Goal: Task Accomplishment & Management: Use online tool/utility

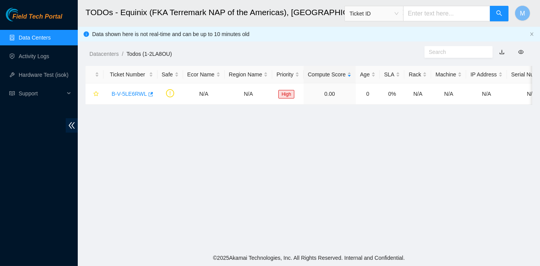
click at [29, 37] on link "Data Centers" at bounding box center [35, 38] width 32 height 6
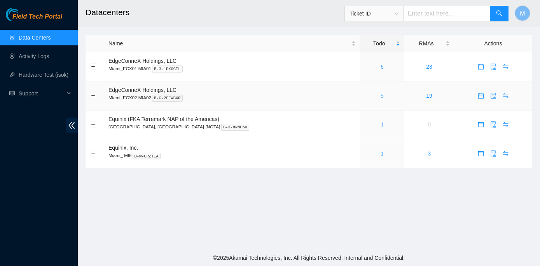
click at [380, 94] on link "5" at bounding box center [381, 96] width 3 height 6
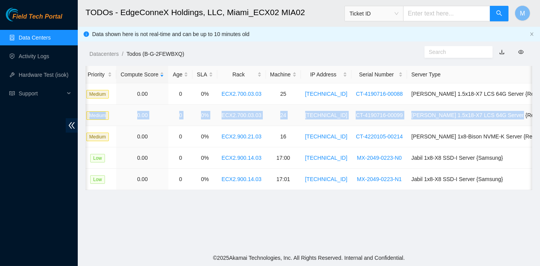
scroll to position [0, 212]
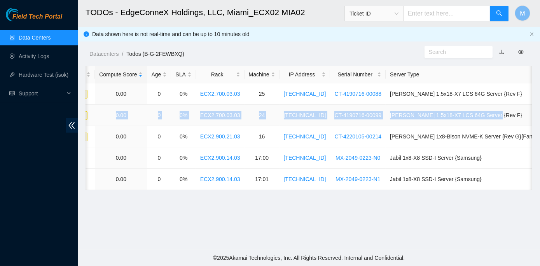
drag, startPoint x: 110, startPoint y: 115, endPoint x: 522, endPoint y: 115, distance: 412.2
click at [522, 115] on tr "B-V-5YBEVKV FABRIC-MIA 42272 Medium 0.00 0 0% ECX2.700.03.03 24 23.193.107.91 C…" at bounding box center [231, 115] width 715 height 21
copy tr "B-V-5YBEVKV FABRIC-MIA 42272 Medium 0.00 0 0% ECX2.700.03.03 24 23.193.107.91 C…"
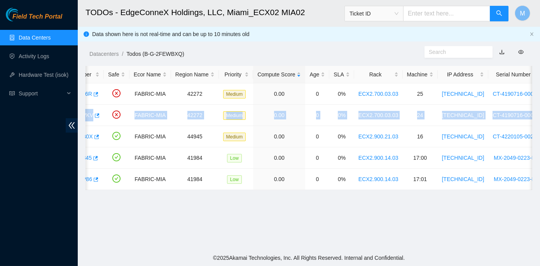
scroll to position [0, 0]
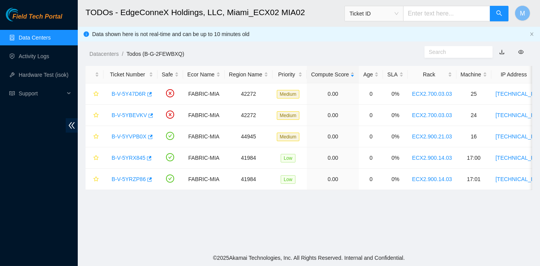
click at [144, 227] on main "TODOs - EdgeConneX Holdings, LLC, Miami_ECX02 MIA02 Ticket ID M Data shown here…" at bounding box center [309, 125] width 462 height 250
click at [121, 113] on link "B-V-5YBEVKV" at bounding box center [128, 115] width 35 height 6
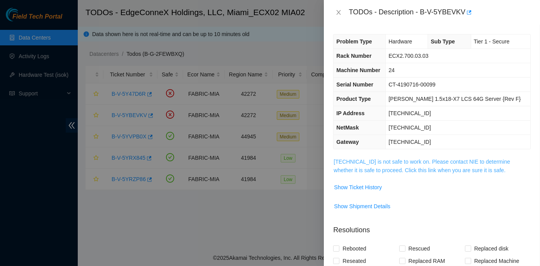
click at [395, 162] on link "23.193.107.91 is not safe to work on. Please contact NIE to determine whether i…" at bounding box center [421, 166] width 176 height 15
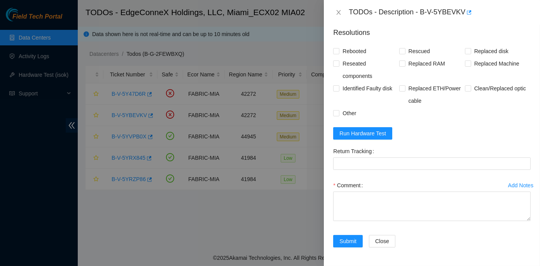
scroll to position [624, 0]
click at [355, 137] on span "Run Hardware Test" at bounding box center [362, 133] width 47 height 9
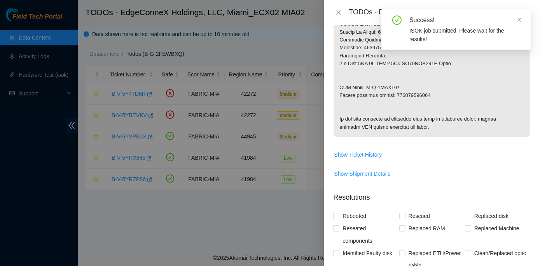
scroll to position [412, 0]
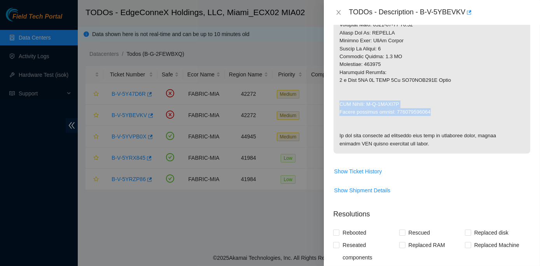
drag, startPoint x: 340, startPoint y: 101, endPoint x: 429, endPoint y: 114, distance: 89.4
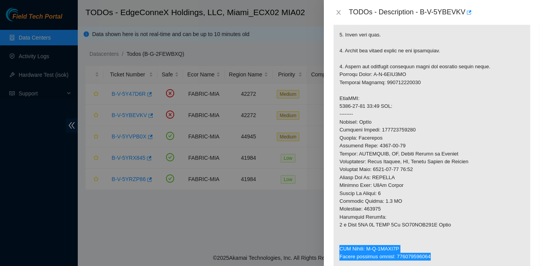
scroll to position [236, 0]
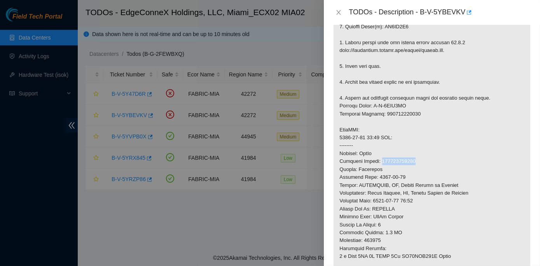
drag, startPoint x: 380, startPoint y: 160, endPoint x: 413, endPoint y: 162, distance: 33.1
click at [413, 162] on p at bounding box center [431, 126] width 197 height 408
copy p "463470066360"
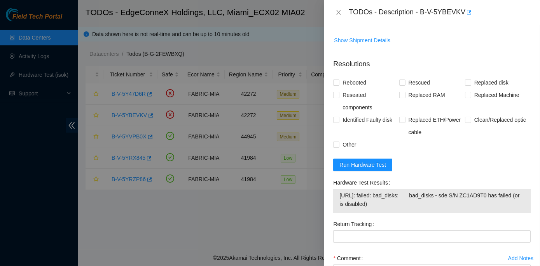
scroll to position [624, 0]
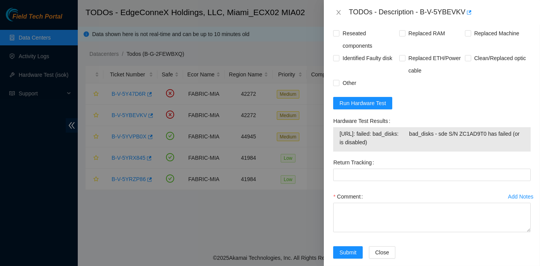
drag, startPoint x: 332, startPoint y: 152, endPoint x: 397, endPoint y: 173, distance: 67.9
click at [397, 157] on div "Hardware Test Results 23.193.107.91: failed: bad_disks: bad_disks - sde S/N ZC1…" at bounding box center [432, 136] width 204 height 42
copy div "Hardware Test Results 23.193.107.91: failed: bad_disks: bad_disks - sde S/N ZC1…"
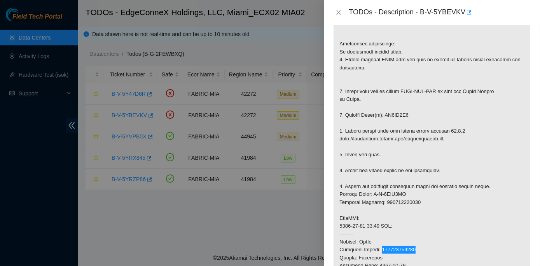
scroll to position [130, 0]
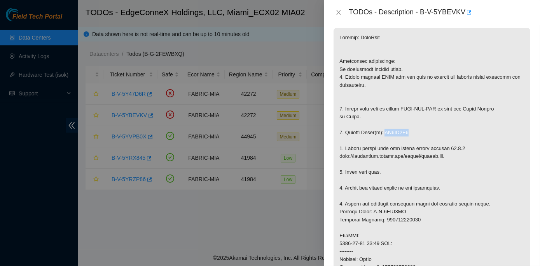
drag, startPoint x: 383, startPoint y: 132, endPoint x: 410, endPoint y: 131, distance: 27.6
click at [410, 131] on p at bounding box center [431, 232] width 197 height 408
copy p "ZC1AD9T0"
click at [339, 13] on icon "close" at bounding box center [338, 12] width 6 height 6
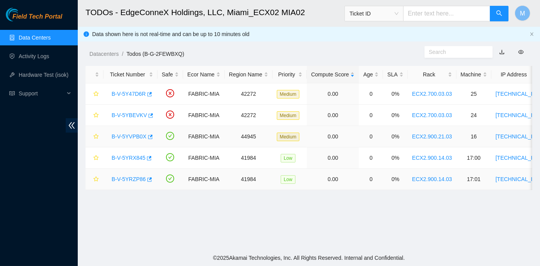
scroll to position [155, 0]
click at [122, 159] on link "B-V-5YRX845" at bounding box center [128, 158] width 34 height 6
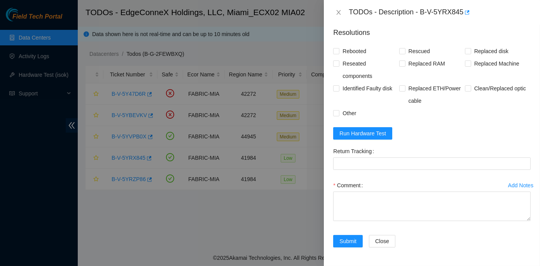
scroll to position [359, 0]
click at [366, 133] on span "Run Hardware Test" at bounding box center [362, 133] width 47 height 9
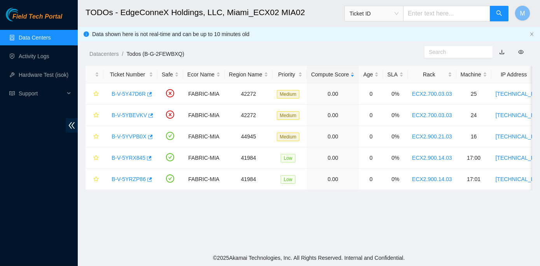
click at [197, 205] on main "TODOs - EdgeConneX Holdings, LLC, Miami_ECX02 MIA02 Ticket ID M Data shown here…" at bounding box center [309, 125] width 462 height 250
click at [123, 115] on link "B-V-5YBEVKV" at bounding box center [128, 115] width 35 height 6
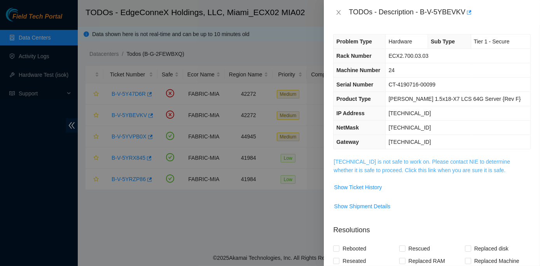
click at [425, 160] on link "23.193.107.91 is not safe to work on. Please contact NIE to determine whether i…" at bounding box center [421, 166] width 176 height 15
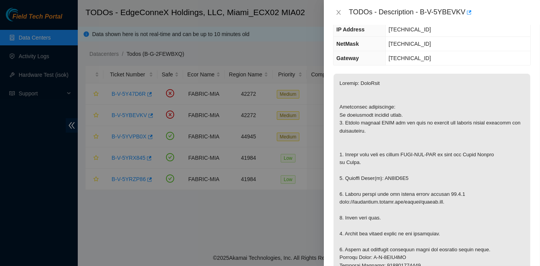
scroll to position [106, 0]
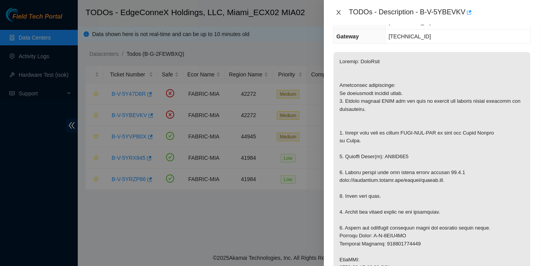
click at [339, 11] on icon "close" at bounding box center [338, 12] width 6 height 6
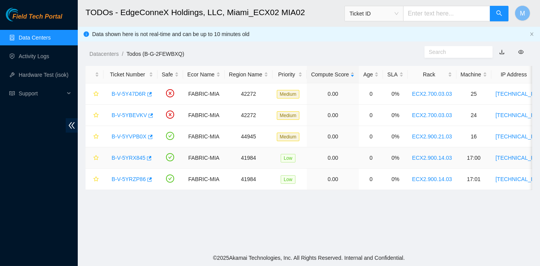
scroll to position [131, 0]
click at [131, 137] on link "B-V-5YVPB0X" at bounding box center [128, 137] width 35 height 6
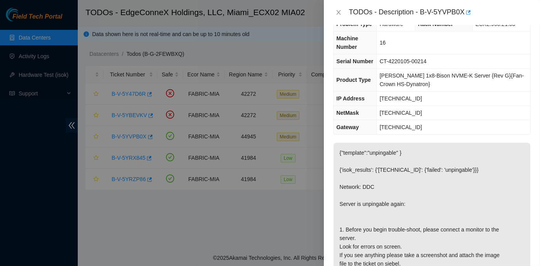
scroll to position [17, 0]
click at [338, 9] on icon "close" at bounding box center [338, 12] width 6 height 6
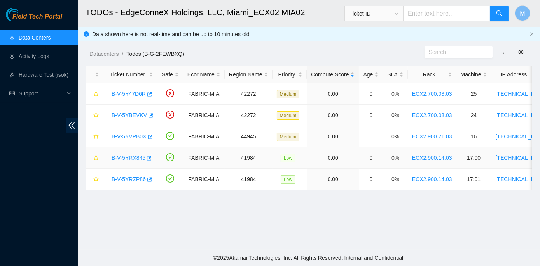
click at [122, 156] on link "B-V-5YRX845" at bounding box center [128, 158] width 34 height 6
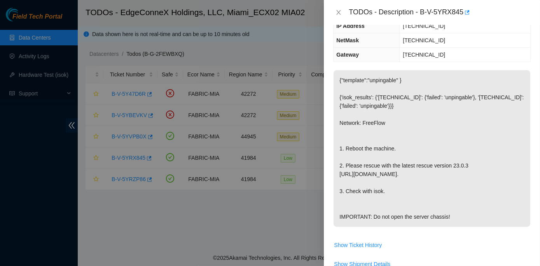
scroll to position [0, 0]
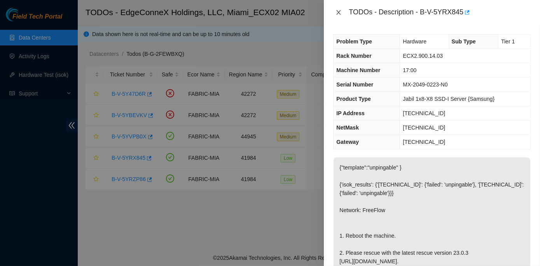
click at [340, 10] on icon "close" at bounding box center [338, 12] width 6 height 6
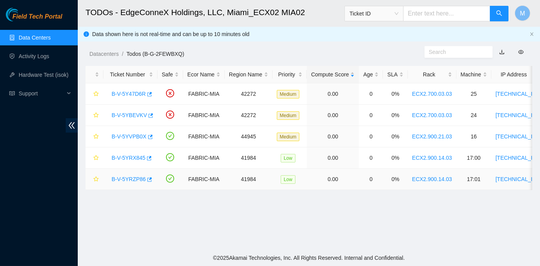
click at [130, 180] on link "B-V-5YRZP86" at bounding box center [128, 179] width 34 height 6
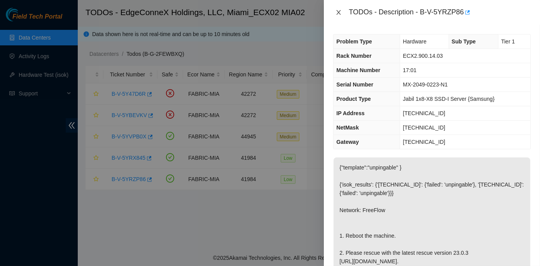
click at [337, 12] on icon "close" at bounding box center [338, 12] width 6 height 6
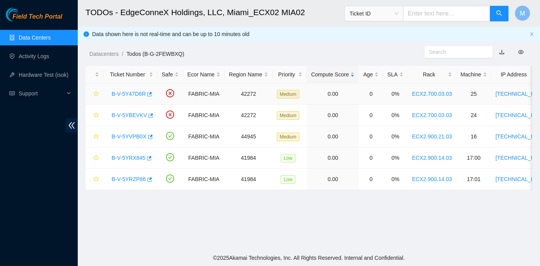
click at [136, 93] on link "B-V-5Y47D6R" at bounding box center [128, 94] width 34 height 6
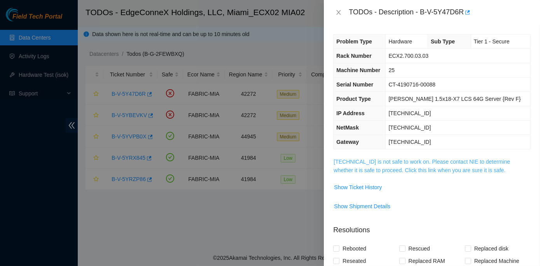
click at [406, 163] on link "23.193.107.92 is not safe to work on. Please contact NIE to determine whether i…" at bounding box center [421, 166] width 176 height 15
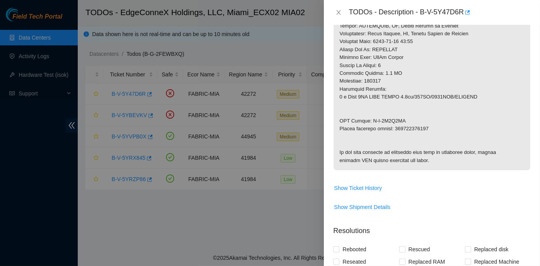
scroll to position [529, 0]
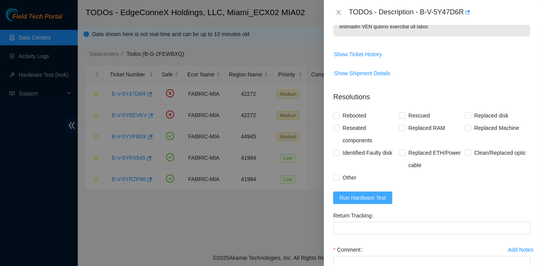
click at [367, 202] on span "Run Hardware Test" at bounding box center [362, 198] width 47 height 9
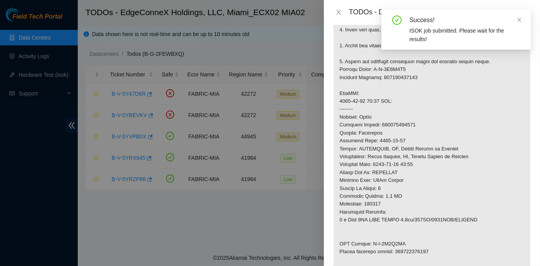
scroll to position [353, 0]
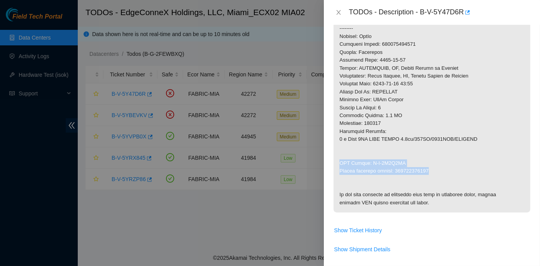
drag, startPoint x: 339, startPoint y: 163, endPoint x: 430, endPoint y: 173, distance: 91.8
click at [430, 173] on p at bounding box center [431, 9] width 197 height 408
copy p "RMA Return: B-V-5Y4F0XC Return tracking number: 463470065158"
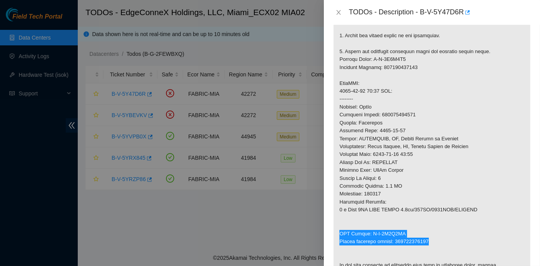
scroll to position [247, 0]
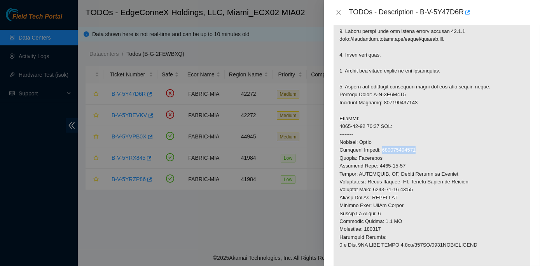
drag, startPoint x: 381, startPoint y: 148, endPoint x: 416, endPoint y: 147, distance: 35.4
click at [416, 147] on p at bounding box center [431, 115] width 197 height 408
copy p "463470065147"
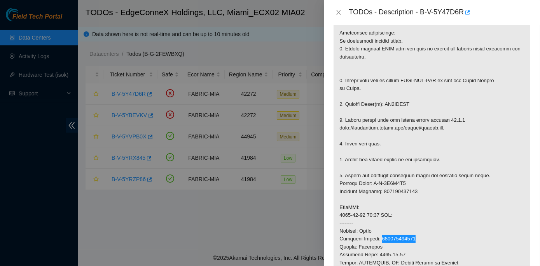
scroll to position [141, 0]
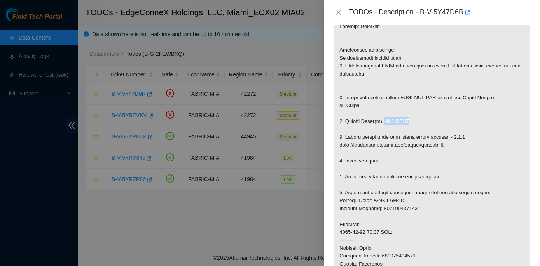
drag, startPoint x: 382, startPoint y: 120, endPoint x: 406, endPoint y: 122, distance: 24.1
click at [406, 122] on p at bounding box center [431, 221] width 197 height 408
copy p "ZC1ADTFK"
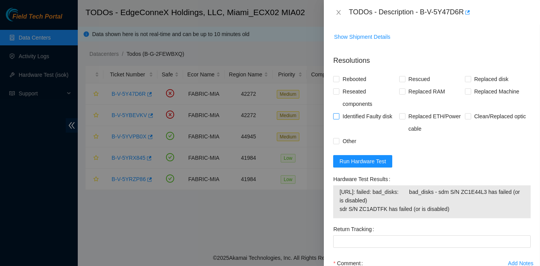
scroll to position [636, 0]
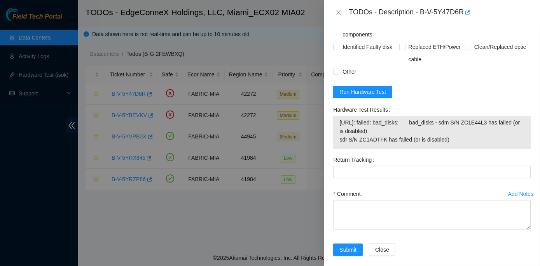
drag, startPoint x: 332, startPoint y: 139, endPoint x: 446, endPoint y: 174, distance: 118.8
click at [446, 154] on div "Hardware Test Results 23.193.107.92: failed: bad_disks: bad_disks - sdm S/N ZC1…" at bounding box center [432, 129] width 204 height 50
copy div "Hardware Test Results 23.193.107.92: failed: bad_disks: bad_disks - sdm S/N ZC1…"
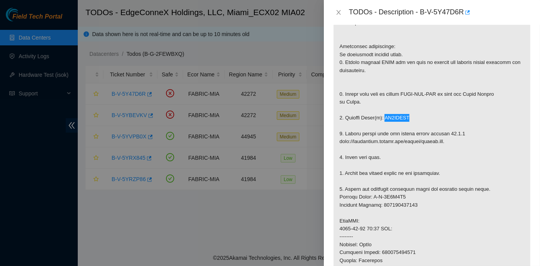
scroll to position [145, 0]
drag, startPoint x: 345, startPoint y: 185, endPoint x: 484, endPoint y: 187, distance: 139.5
click at [484, 187] on p at bounding box center [431, 217] width 197 height 408
click at [485, 188] on p at bounding box center [431, 217] width 197 height 408
click at [345, 190] on p at bounding box center [431, 217] width 197 height 408
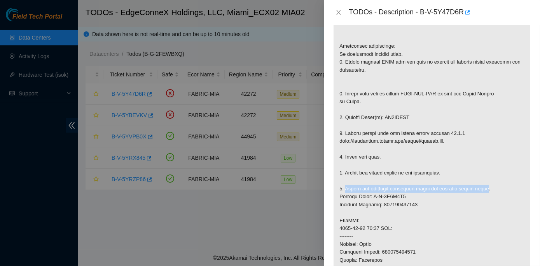
drag, startPoint x: 345, startPoint y: 188, endPoint x: 486, endPoint y: 188, distance: 141.0
click at [486, 188] on p at bounding box center [431, 217] width 197 height 408
copy p "Return the defective equipment using the provided return label"
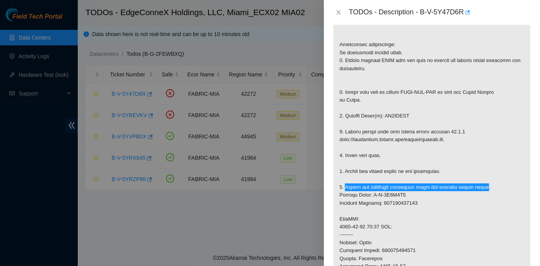
scroll to position [180, 0]
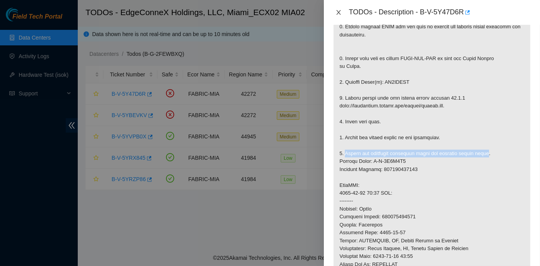
click at [336, 14] on icon "close" at bounding box center [338, 12] width 6 height 6
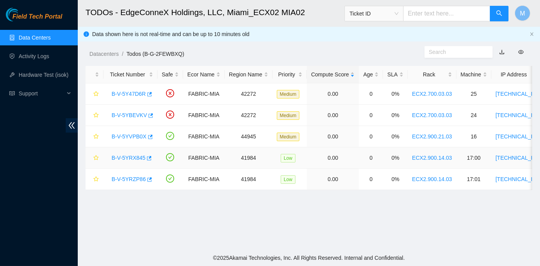
scroll to position [192, 0]
click at [133, 136] on link "B-V-5YVPB0X" at bounding box center [128, 137] width 35 height 6
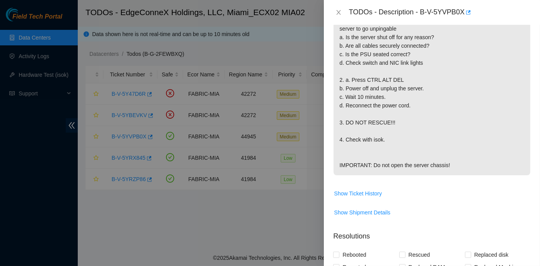
scroll to position [498, 0]
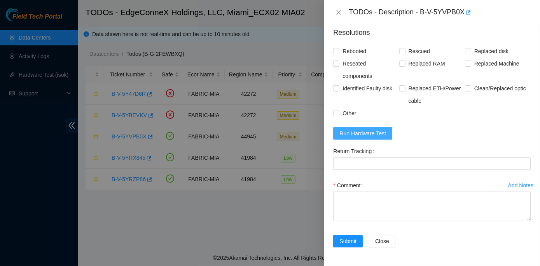
click at [355, 136] on span "Run Hardware Test" at bounding box center [362, 133] width 47 height 9
click at [336, 12] on icon "close" at bounding box center [338, 12] width 6 height 6
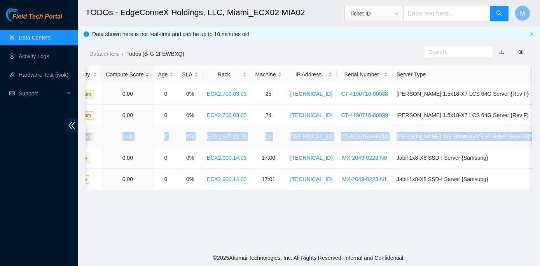
scroll to position [0, 212]
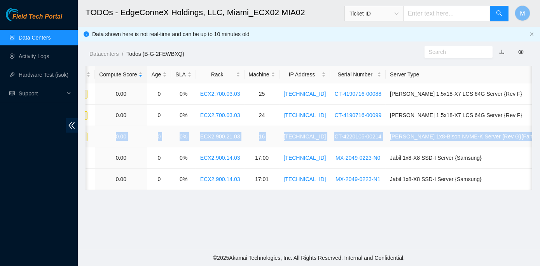
drag, startPoint x: 108, startPoint y: 138, endPoint x: 530, endPoint y: 143, distance: 422.3
click at [530, 143] on tr "B-V-5YVPB0X FABRIC-MIA 44945 Medium 0.00 0 0% ECX2.900.21.03 16 23.217.59.211 C…" at bounding box center [231, 136] width 715 height 21
copy tr "B-V-5YVPB0X FABRIC-MIA 44945 Medium 0.00 0 0% ECX2.900.21.03 16 23.217.59.211 C…"
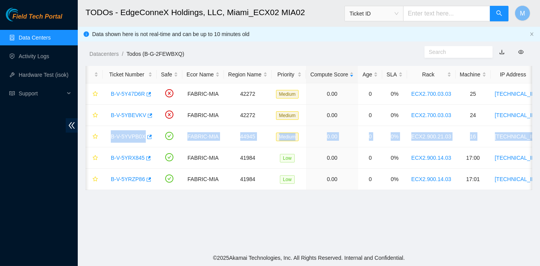
scroll to position [0, 0]
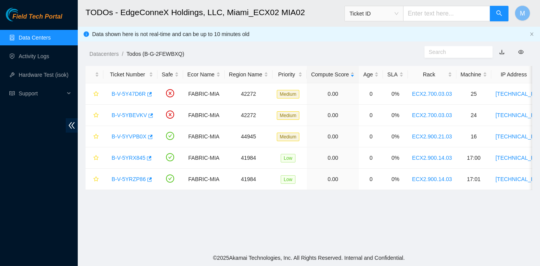
click at [157, 209] on main "TODOs - EdgeConneX Holdings, LLC, Miami_ECX02 MIA02 Ticket ID M Data shown here…" at bounding box center [309, 125] width 462 height 250
click at [111, 136] on div "B-V-5YVPB0X" at bounding box center [130, 137] width 45 height 12
click at [115, 137] on link "B-V-5YVPB0X" at bounding box center [128, 137] width 35 height 6
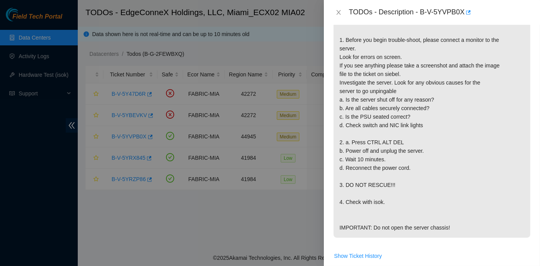
scroll to position [498, 0]
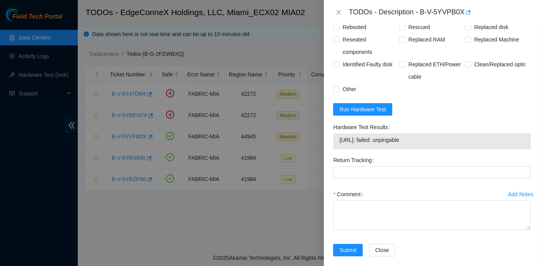
drag, startPoint x: 332, startPoint y: 150, endPoint x: 423, endPoint y: 165, distance: 92.2
click at [423, 154] on div "Hardware Test Results 23.217.59.211: failed: unpingable" at bounding box center [432, 137] width 204 height 33
copy div "Hardware Test Results 23.217.59.211: failed: unpingable"
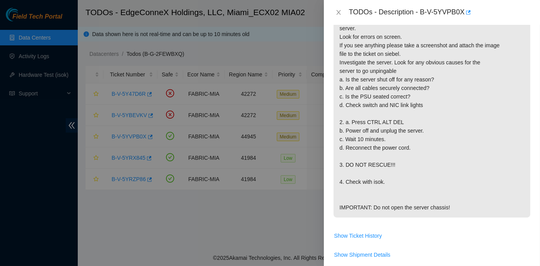
scroll to position [301, 0]
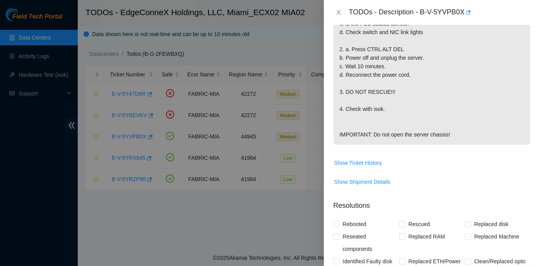
drag, startPoint x: 339, startPoint y: 77, endPoint x: 432, endPoint y: 141, distance: 113.0
click at [432, 141] on p "{"template":"unpingable" } {'isok_results': {'23.217.59.211': {'failed': 'unpin…" at bounding box center [431, 2] width 197 height 285
copy p "Server is unpingable again: 1. Before you begin trouble-shoot, please connect a…"
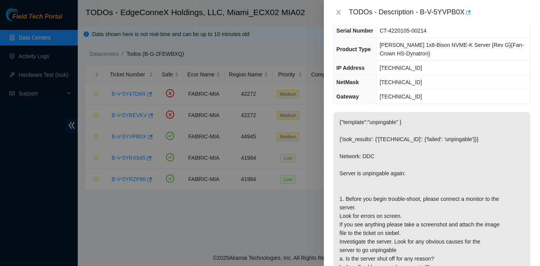
scroll to position [106, 0]
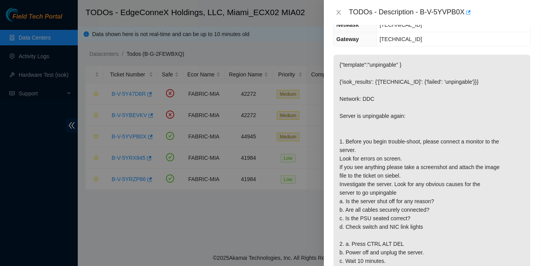
click at [450, 104] on p "{"template":"unpingable" } {'isok_results': {'23.217.59.211': {'failed': 'unpin…" at bounding box center [431, 197] width 197 height 285
click at [336, 13] on icon "close" at bounding box center [338, 12] width 6 height 6
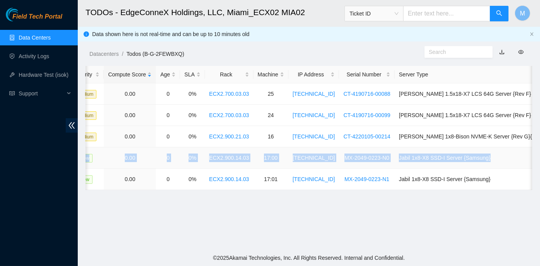
scroll to position [0, 212]
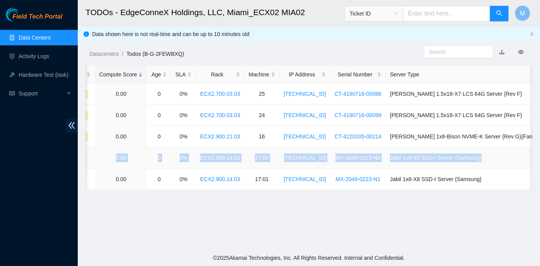
drag, startPoint x: 107, startPoint y: 158, endPoint x: 527, endPoint y: 157, distance: 419.5
click at [527, 157] on tr "B-V-5YRX845 FABRIC-MIA 41984 Low 0.00 0 0% ECX2.900.14.03 17:00 23.218.255.36 M…" at bounding box center [231, 158] width 715 height 21
copy tr "B-V-5YRX845 FABRIC-MIA 41984 Low 0.00 0 0% ECX2.900.14.03 17:00 23.218.255.36 M…"
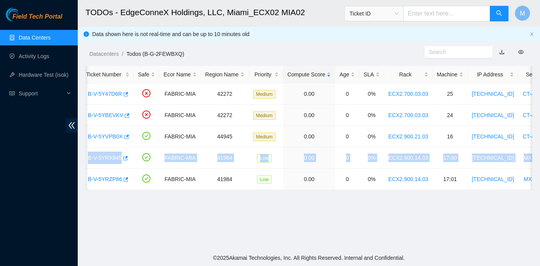
scroll to position [0, 0]
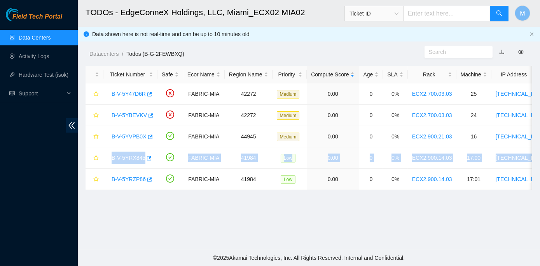
click at [271, 232] on main "TODOs - EdgeConneX Holdings, LLC, Miami_ECX02 MIA02 Ticket ID M Data shown here…" at bounding box center [309, 125] width 462 height 250
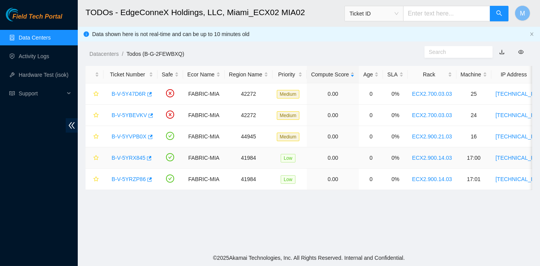
click at [132, 157] on link "B-V-5YRX845" at bounding box center [128, 158] width 34 height 6
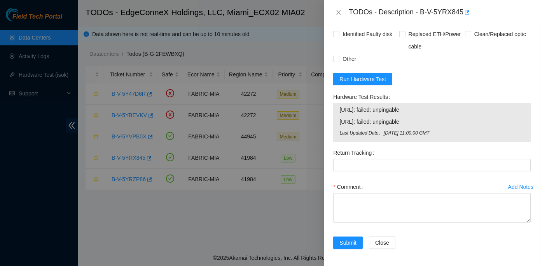
scroll to position [406, 0]
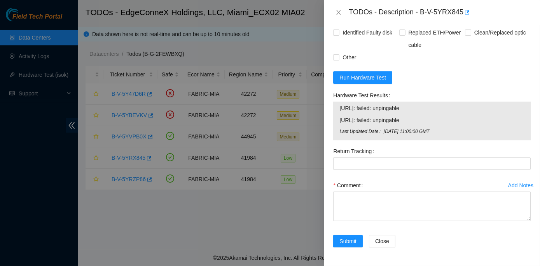
drag, startPoint x: 331, startPoint y: 103, endPoint x: 421, endPoint y: 131, distance: 94.2
click at [421, 131] on div "Hardware Test Results 23.218.255.36: failed: unpingable 23.218.255.37: failed: …" at bounding box center [432, 117] width 204 height 56
copy div "Hardware Test Results 23.218.255.36: failed: unpingable 23.218.255.37: failed: …"
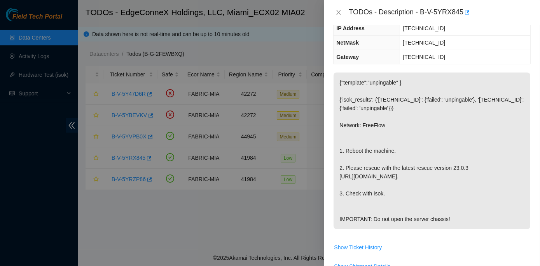
scroll to position [53, 0]
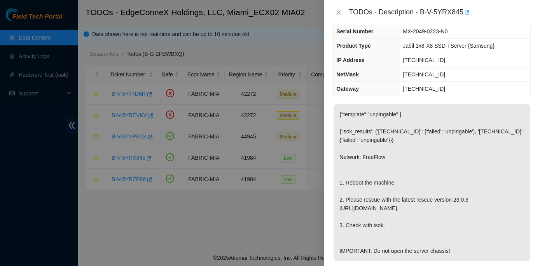
drag, startPoint x: 348, startPoint y: 183, endPoint x: 455, endPoint y: 256, distance: 130.5
click at [455, 256] on p "{"template":"unpingable" } {'isok_results': {'23.218.255.36': {'failed': 'unpin…" at bounding box center [431, 182] width 197 height 157
drag, startPoint x: 336, startPoint y: 11, endPoint x: 333, endPoint y: 12, distance: 4.1
click at [336, 11] on icon "close" at bounding box center [338, 12] width 6 height 6
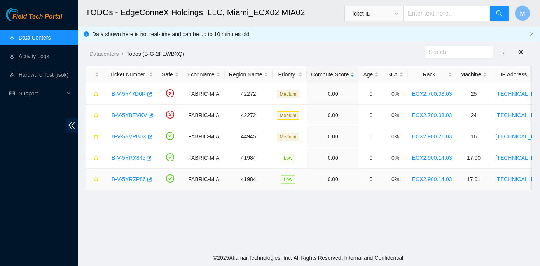
scroll to position [79, 0]
click at [131, 176] on link "B-V-5YRZP86" at bounding box center [128, 179] width 34 height 6
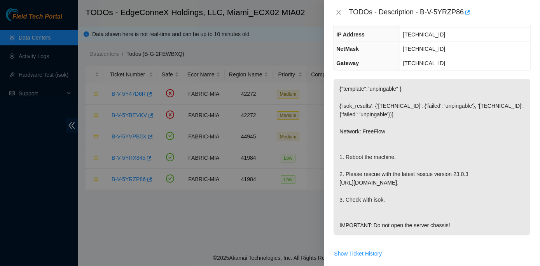
scroll to position [53, 0]
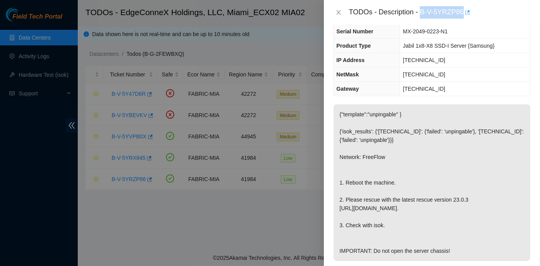
drag, startPoint x: 420, startPoint y: 10, endPoint x: 463, endPoint y: 11, distance: 42.4
click at [463, 11] on div "TODOs - Description - B-V-5YRZP86" at bounding box center [439, 12] width 182 height 12
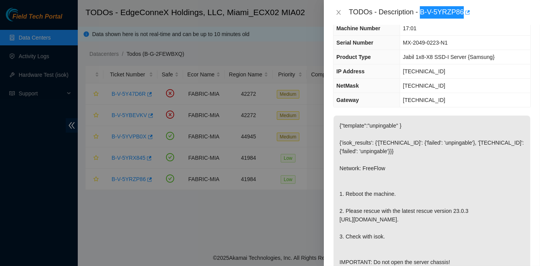
scroll to position [0, 0]
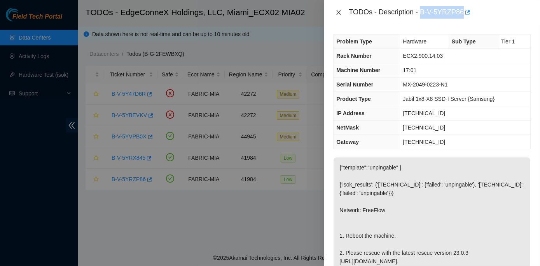
click at [336, 11] on icon "close" at bounding box center [338, 12] width 6 height 6
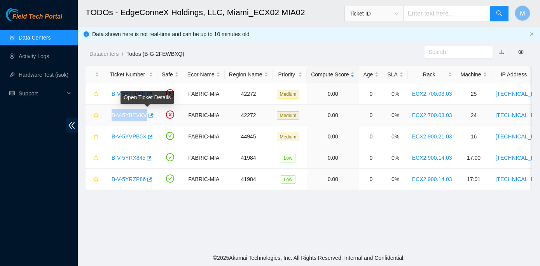
drag, startPoint x: 107, startPoint y: 115, endPoint x: 143, endPoint y: 117, distance: 35.8
click at [143, 117] on div "B-V-5YBEVKV" at bounding box center [130, 115] width 45 height 12
click at [121, 138] on link "B-V-5YVPB0X" at bounding box center [128, 137] width 35 height 6
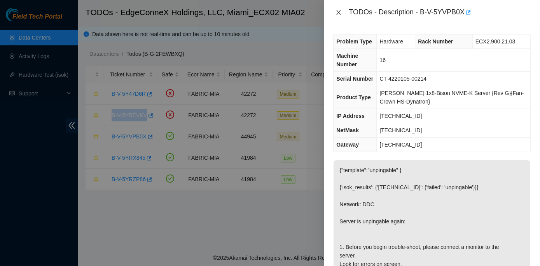
click at [340, 12] on icon "close" at bounding box center [338, 12] width 6 height 6
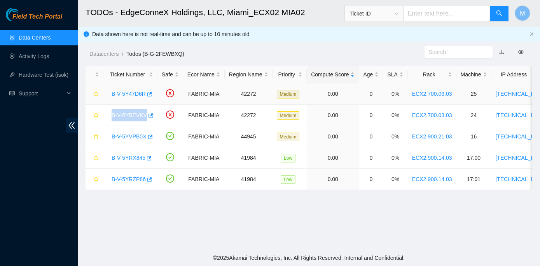
click at [135, 92] on link "B-V-5Y47D6R" at bounding box center [128, 94] width 34 height 6
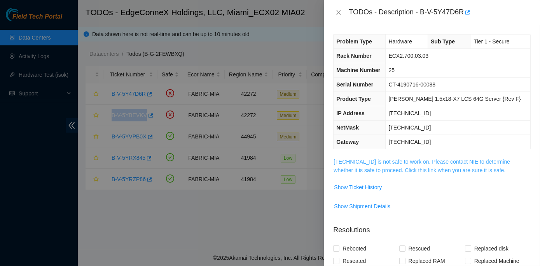
click at [396, 160] on link "[TECHNICAL_ID] is not safe to work on. Please contact NIE to determine whether …" at bounding box center [421, 166] width 176 height 15
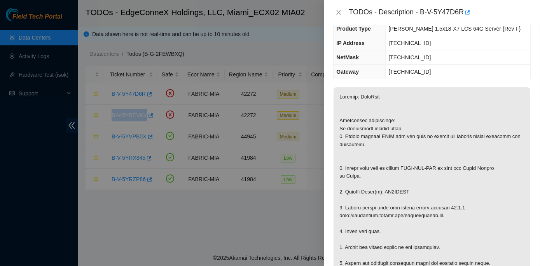
scroll to position [106, 0]
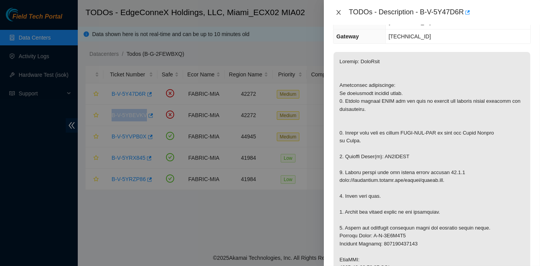
click at [340, 11] on icon "close" at bounding box center [338, 12] width 4 height 5
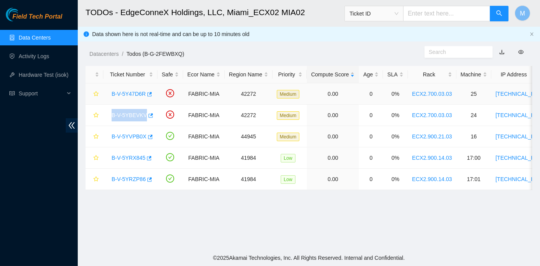
scroll to position [131, 0]
click at [136, 93] on link "B-V-5Y47D6R" at bounding box center [128, 94] width 34 height 6
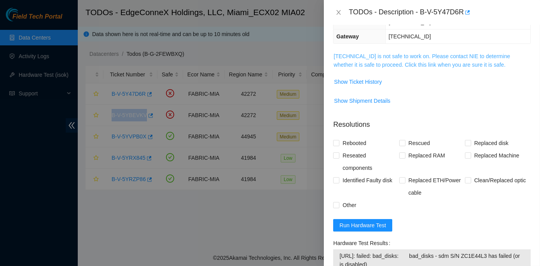
click at [403, 55] on link "[TECHNICAL_ID] is not safe to work on. Please contact NIE to determine whether …" at bounding box center [421, 60] width 176 height 15
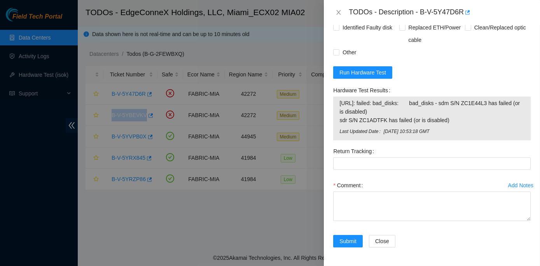
scroll to position [685, 0]
click at [350, 75] on span "Run Hardware Test" at bounding box center [362, 72] width 47 height 9
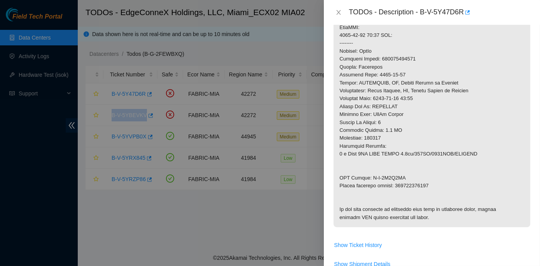
scroll to position [332, 0]
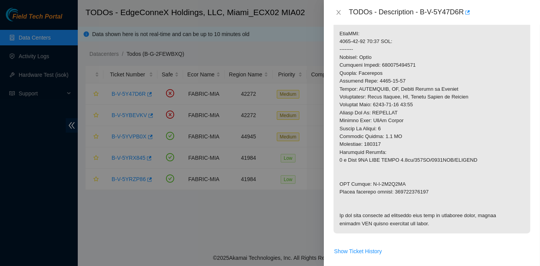
click at [422, 11] on div "TODOs - Description - B-V-5Y47D6R" at bounding box center [439, 12] width 182 height 12
drag, startPoint x: 421, startPoint y: 11, endPoint x: 462, endPoint y: 12, distance: 40.8
click at [462, 12] on div "TODOs - Description - B-V-5Y47D6R" at bounding box center [439, 12] width 182 height 12
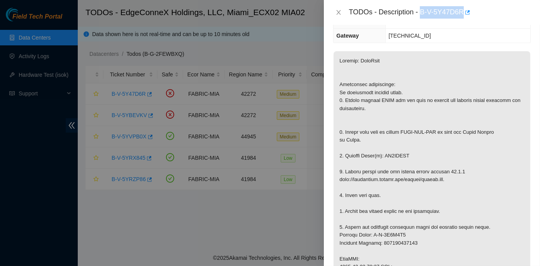
scroll to position [85, 0]
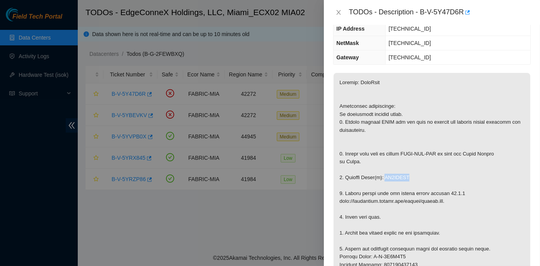
drag, startPoint x: 383, startPoint y: 175, endPoint x: 405, endPoint y: 176, distance: 22.2
drag, startPoint x: 405, startPoint y: 176, endPoint x: 399, endPoint y: 175, distance: 5.5
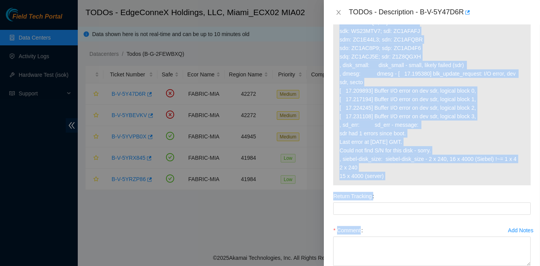
scroll to position [831, 0]
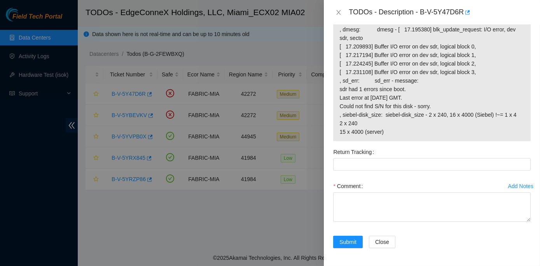
drag, startPoint x: 331, startPoint y: 89, endPoint x: 453, endPoint y: 172, distance: 147.6
click at [453, 146] on div "Hardware Test Results" at bounding box center [432, 27] width 204 height 238
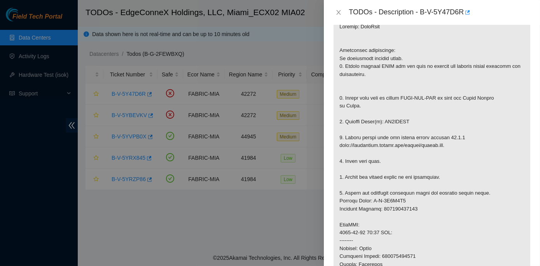
scroll to position [141, 0]
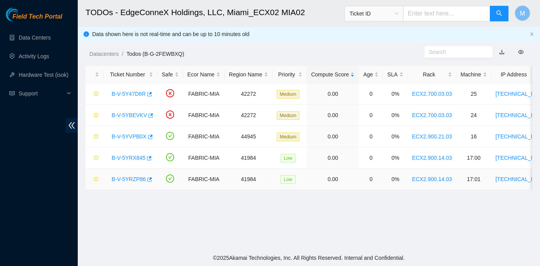
click at [125, 178] on link "B-V-5YRZP86" at bounding box center [128, 179] width 34 height 6
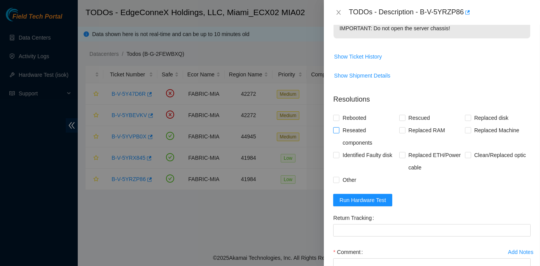
scroll to position [282, 0]
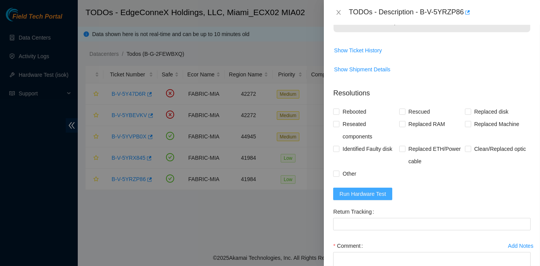
click at [357, 199] on span "Run Hardware Test" at bounding box center [362, 194] width 47 height 9
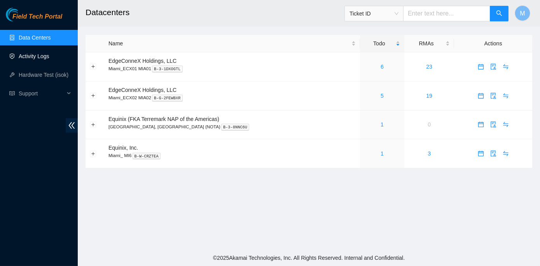
click at [47, 57] on link "Activity Logs" at bounding box center [34, 56] width 31 height 6
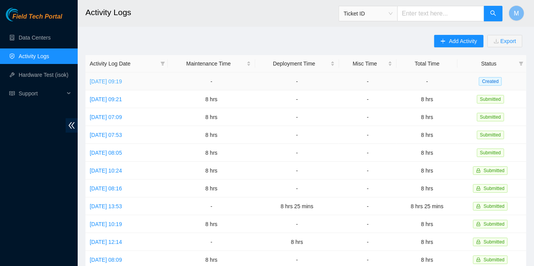
click at [122, 81] on link "Tue, 14 Oct 2025 09:19" at bounding box center [106, 81] width 32 height 6
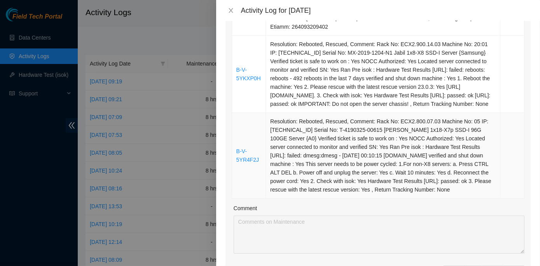
scroll to position [459, 0]
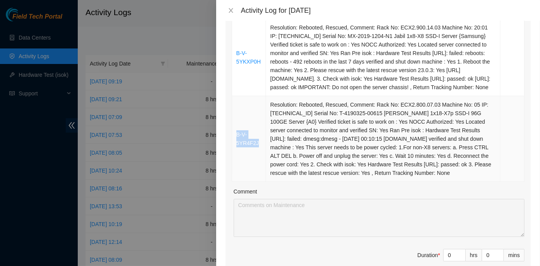
drag, startPoint x: 257, startPoint y: 139, endPoint x: 236, endPoint y: 131, distance: 22.7
click at [236, 131] on td "B-V-5YR4F2J" at bounding box center [249, 139] width 34 height 86
copy link "B-V-5YR4F2J"
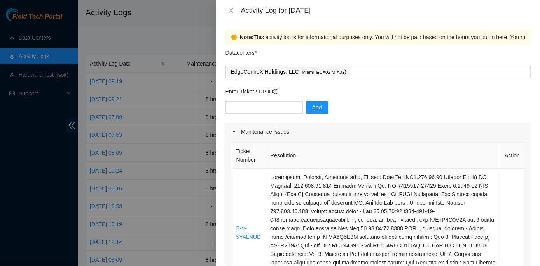
scroll to position [0, 0]
click at [237, 106] on input "text" at bounding box center [263, 108] width 77 height 12
paste input "B-V-5XH309T B-V-5YALNUD B-V-5YKXP0H B-V-5YR4F2J"
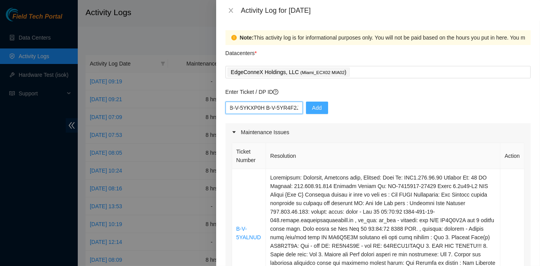
type input "B-V-5XH309T B-V-5YALNUD B-V-5YKXP0H B-V-5YR4F2J"
click at [315, 106] on span "Add" at bounding box center [317, 108] width 10 height 9
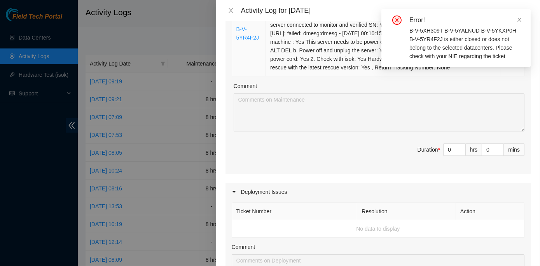
scroll to position [565, 0]
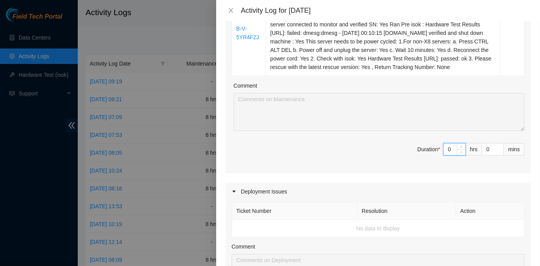
drag, startPoint x: 441, startPoint y: 148, endPoint x: 446, endPoint y: 146, distance: 5.1
click at [446, 146] on input "0" at bounding box center [454, 150] width 22 height 12
type input "8"
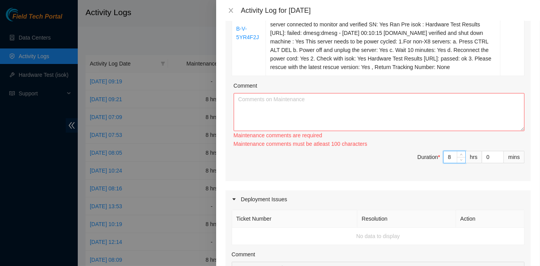
type input "8"
paste textarea "ECX2- Maintenance Check for inbound shipments for ECX2; scan in three packages …"
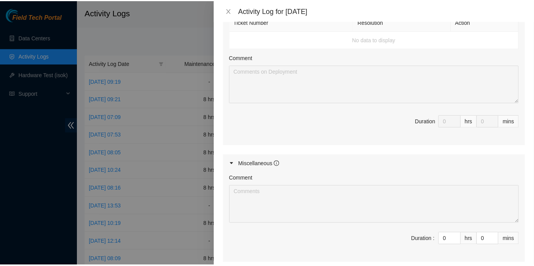
scroll to position [833, 0]
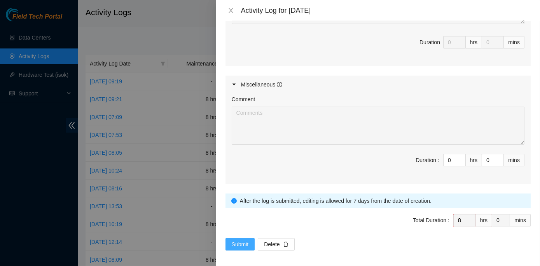
type textarea "ECX2- Maintenance Check for inbound shipments for ECX2; scan in three packages …"
click at [240, 242] on span "Submit" at bounding box center [240, 244] width 17 height 9
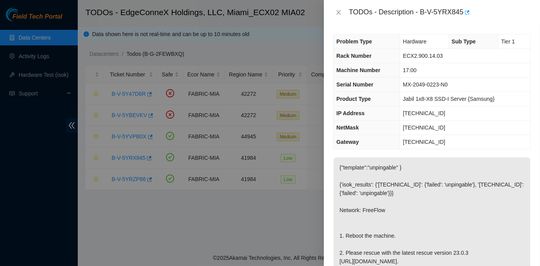
scroll to position [359, 0]
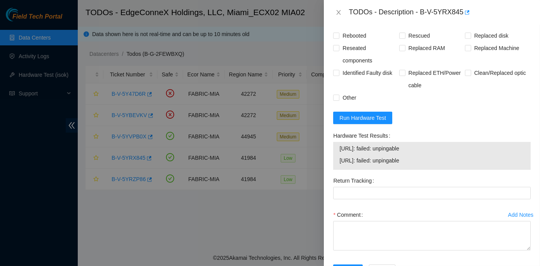
click at [336, 8] on div "TODOs - Description - B-V-5YRX845" at bounding box center [431, 12] width 197 height 12
click at [338, 12] on icon "close" at bounding box center [338, 12] width 6 height 6
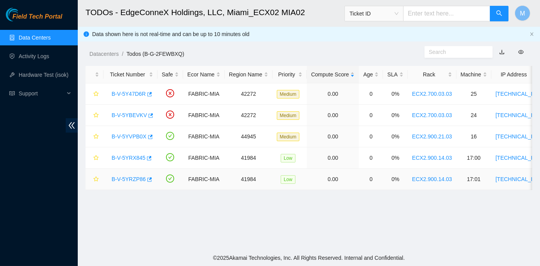
scroll to position [207, 0]
click at [129, 158] on link "B-V-5YRX845" at bounding box center [128, 158] width 34 height 6
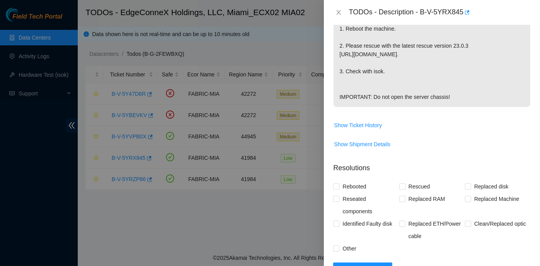
scroll to position [359, 0]
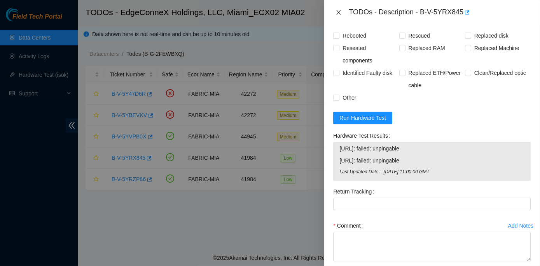
click at [338, 12] on icon "close" at bounding box center [338, 12] width 4 height 5
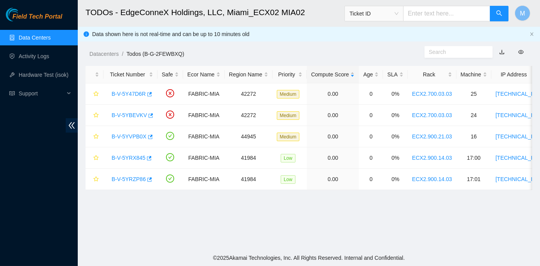
scroll to position [207, 0]
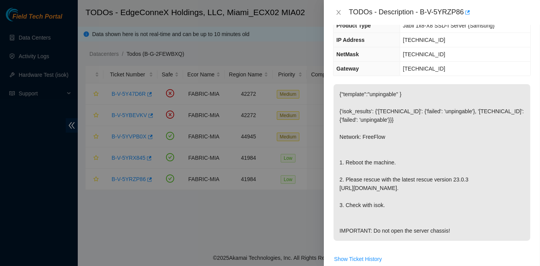
scroll to position [106, 0]
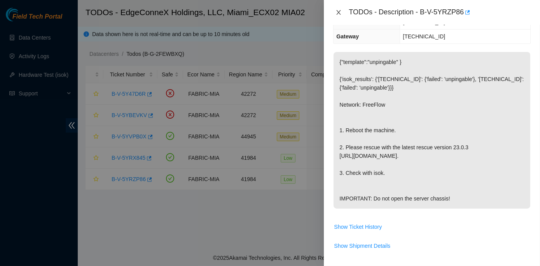
click at [340, 11] on icon "close" at bounding box center [338, 12] width 6 height 6
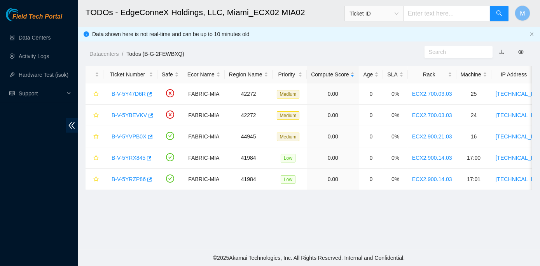
scroll to position [131, 0]
click at [118, 92] on link "B-V-5Y47D6R" at bounding box center [128, 94] width 34 height 6
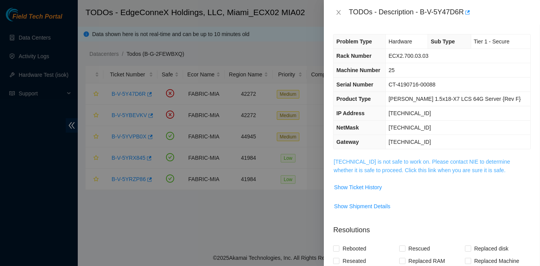
click at [369, 162] on link "[TECHNICAL_ID] is not safe to work on. Please contact NIE to determine whether …" at bounding box center [421, 166] width 176 height 15
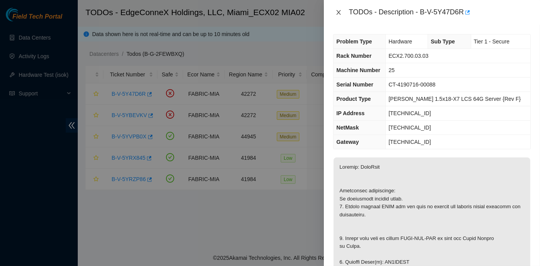
click at [337, 9] on button "Close" at bounding box center [338, 12] width 11 height 7
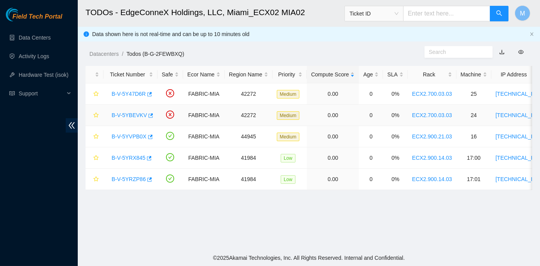
click at [126, 114] on link "B-V-5YBEVKV" at bounding box center [128, 115] width 35 height 6
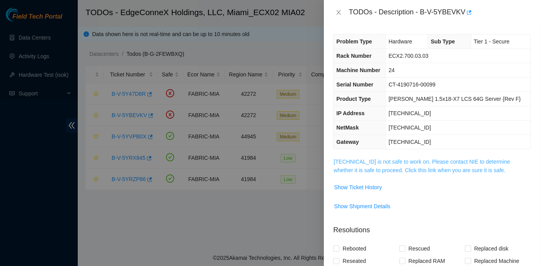
click at [409, 161] on link "[TECHNICAL_ID] is not safe to work on. Please contact NIE to determine whether …" at bounding box center [421, 166] width 176 height 15
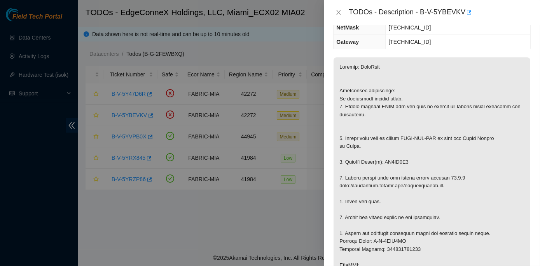
scroll to position [106, 0]
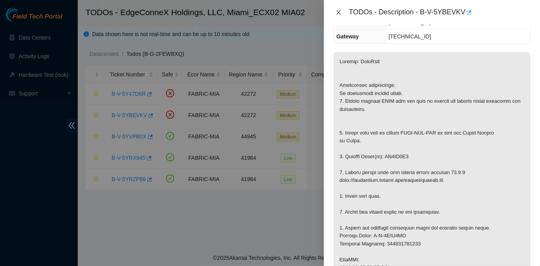
click at [340, 10] on icon "close" at bounding box center [338, 12] width 4 height 5
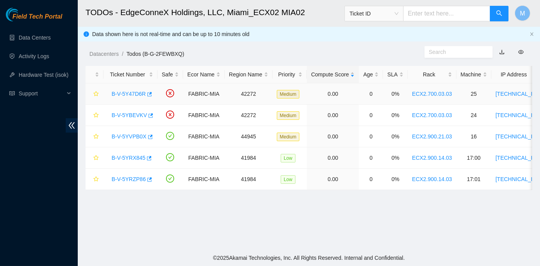
scroll to position [131, 0]
click at [129, 116] on link "B-V-5YBEVKV" at bounding box center [128, 115] width 35 height 6
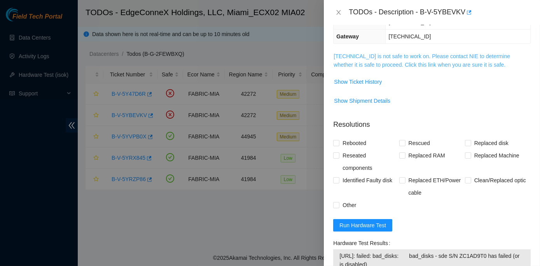
click at [383, 53] on link "[TECHNICAL_ID] is not safe to work on. Please contact NIE to determine whether …" at bounding box center [421, 60] width 176 height 15
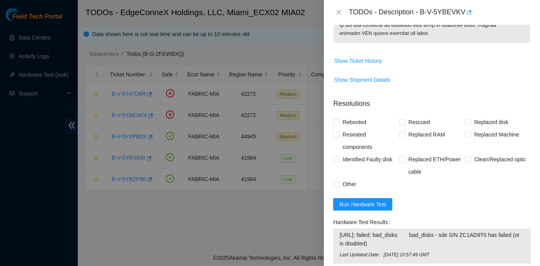
scroll to position [600, 0]
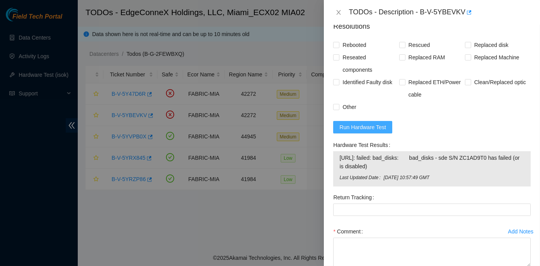
click at [367, 132] on span "Run Hardware Test" at bounding box center [362, 127] width 47 height 9
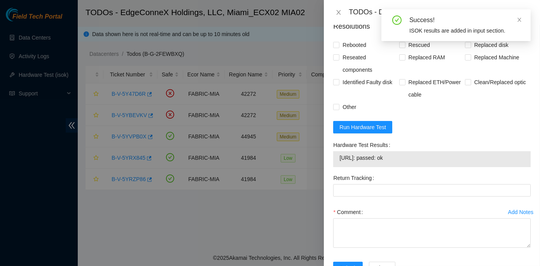
drag, startPoint x: 330, startPoint y: 174, endPoint x: 407, endPoint y: 194, distance: 79.4
click at [407, 172] on div "Hardware Test Results [URL]: passed: ok" at bounding box center [432, 155] width 204 height 33
copy div "Hardware Test Results [URL]: passed: ok"
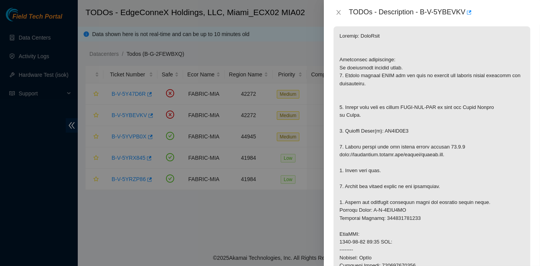
scroll to position [0, 0]
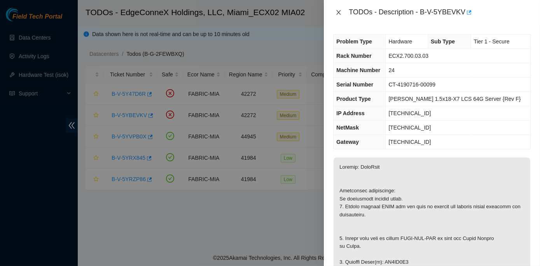
click at [337, 9] on button "Close" at bounding box center [338, 12] width 11 height 7
